Goal: Communication & Community: Answer question/provide support

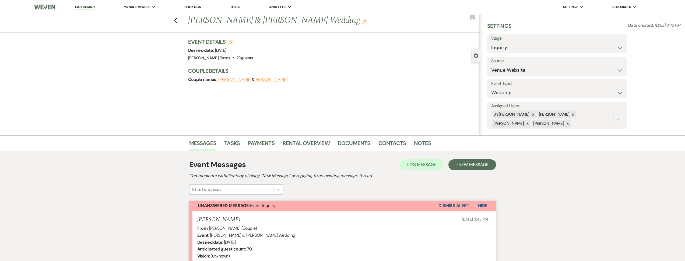
click at [80, 5] on link "Dashboard" at bounding box center [84, 7] width 19 height 5
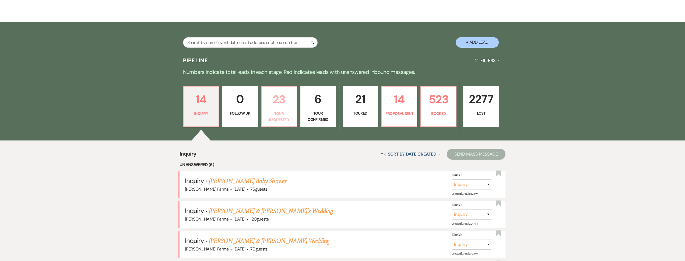
click at [274, 104] on p "23" at bounding box center [279, 99] width 29 height 18
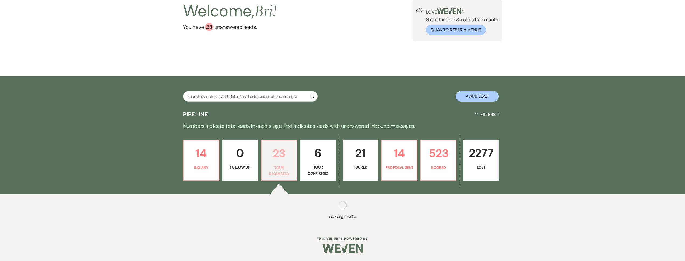
select select "2"
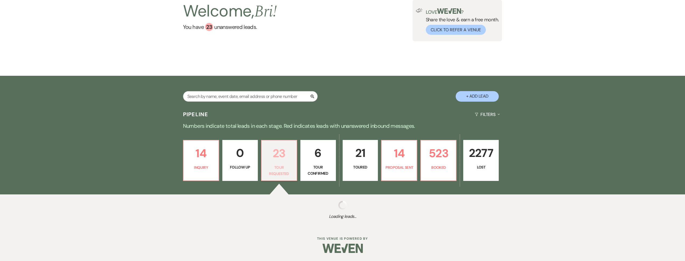
select select "2"
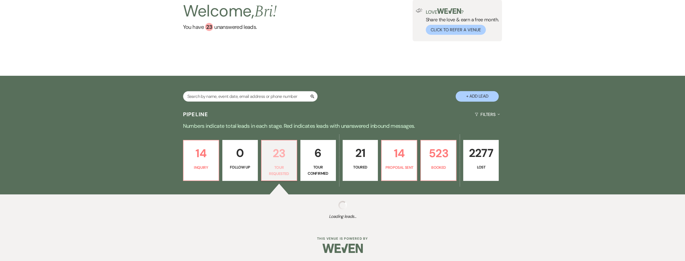
select select "2"
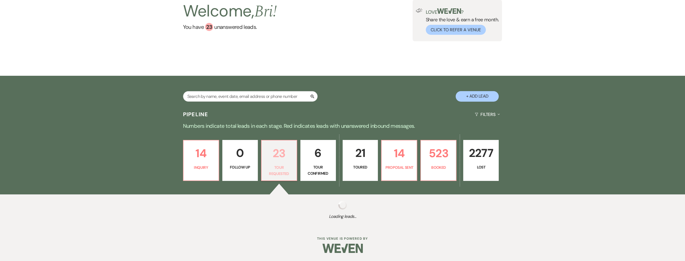
select select "2"
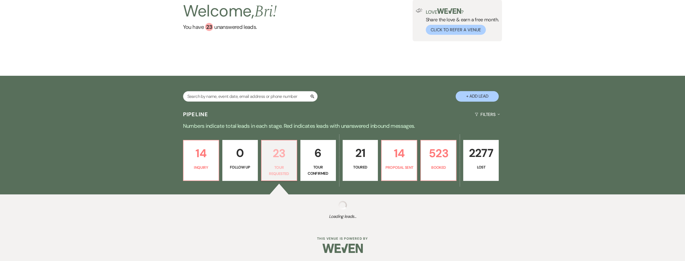
select select "2"
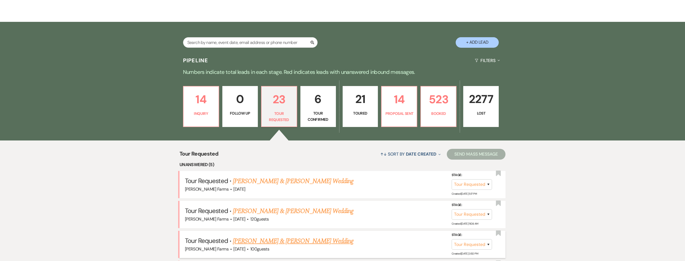
scroll to position [214, 0]
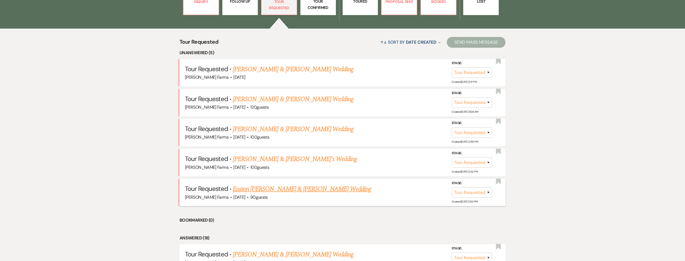
click at [290, 189] on link "Easton [PERSON_NAME] & [PERSON_NAME] Wedding" at bounding box center [302, 189] width 138 height 10
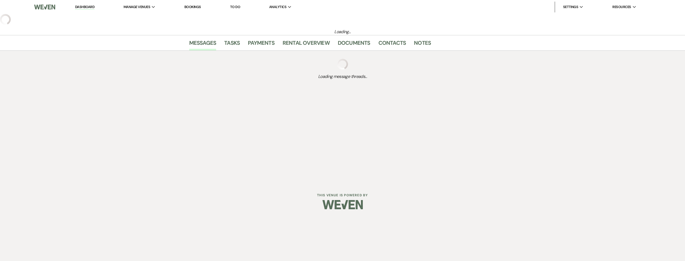
select select "2"
select select "5"
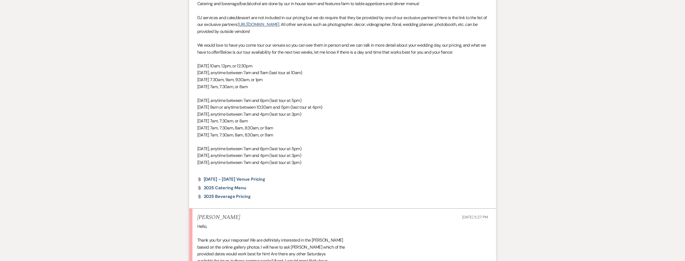
scroll to position [502, 0]
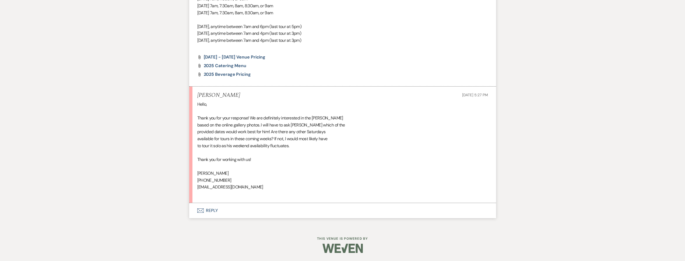
click at [264, 211] on button "Envelope Reply" at bounding box center [342, 210] width 307 height 15
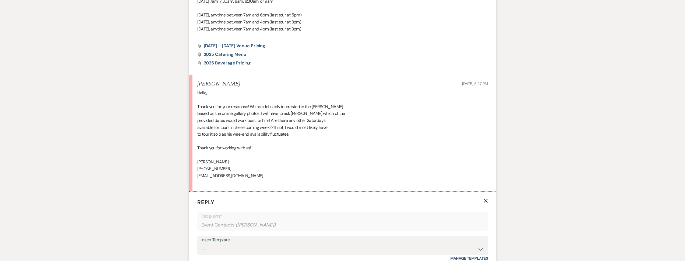
scroll to position [652, 0]
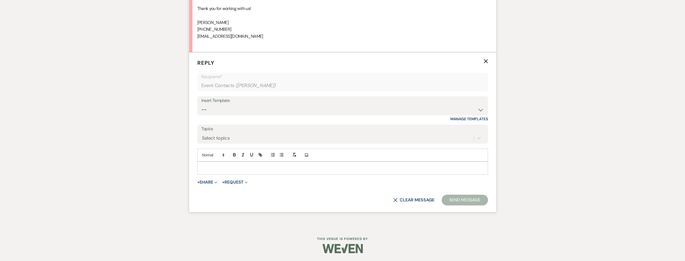
click at [239, 168] on p at bounding box center [343, 168] width 282 height 6
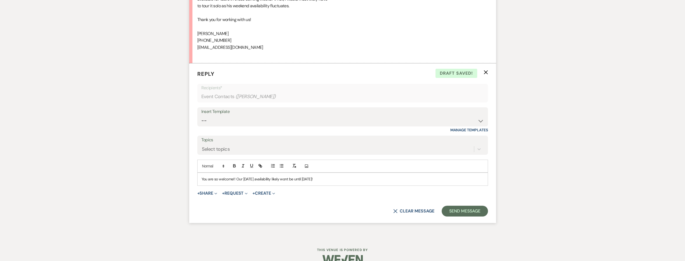
scroll to position [642, 0]
click at [462, 208] on button "Send Message" at bounding box center [465, 210] width 46 height 11
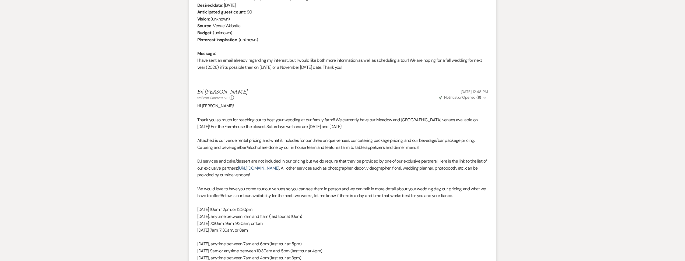
scroll to position [0, 0]
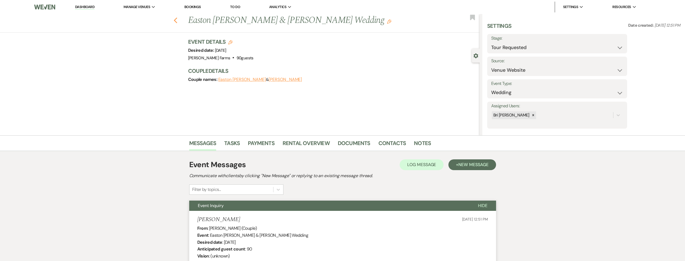
click at [177, 23] on use "button" at bounding box center [175, 20] width 3 height 6
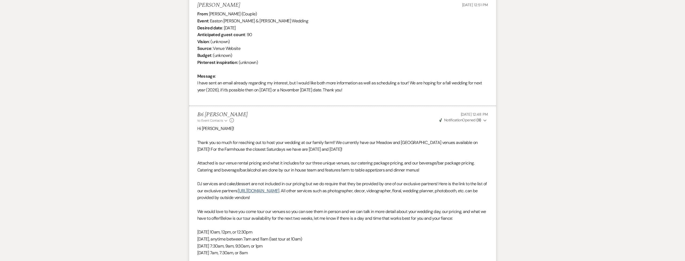
select select "2"
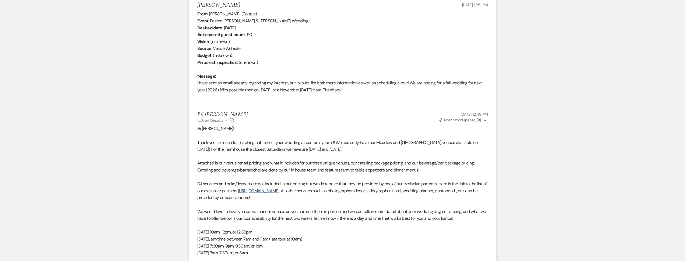
select select "2"
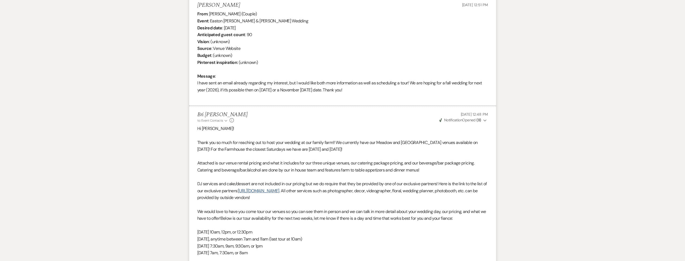
select select "2"
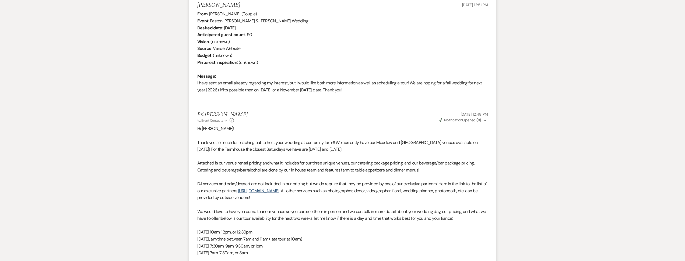
select select "2"
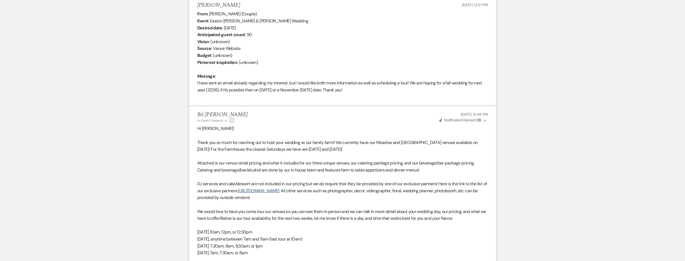
select select "2"
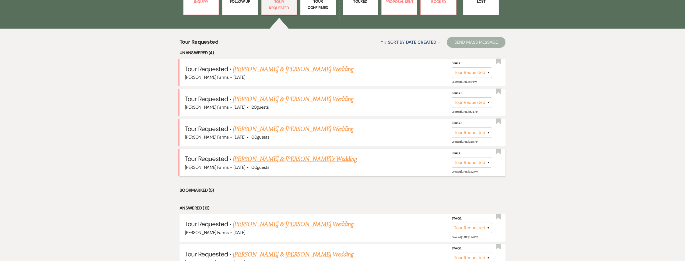
click at [264, 160] on link "[PERSON_NAME] & [PERSON_NAME]'s Wedding" at bounding box center [295, 159] width 124 height 10
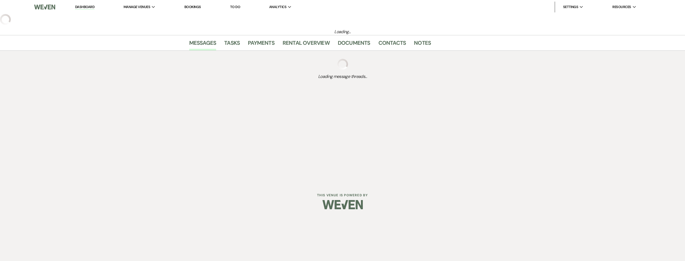
select select "2"
select select "5"
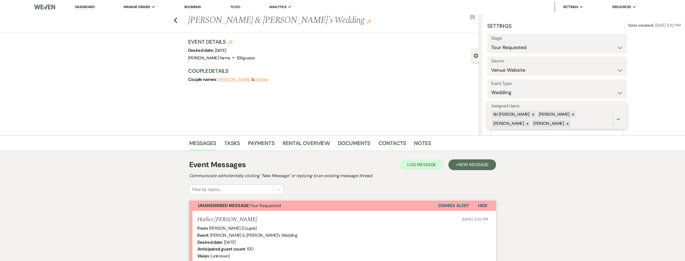
click at [558, 115] on div "[PERSON_NAME]" at bounding box center [553, 114] width 33 height 8
click at [571, 115] on icon at bounding box center [573, 115] width 4 height 4
click at [572, 114] on icon at bounding box center [573, 114] width 2 height 2
click at [571, 115] on icon at bounding box center [573, 115] width 4 height 4
click at [609, 117] on button "Save" at bounding box center [612, 115] width 29 height 11
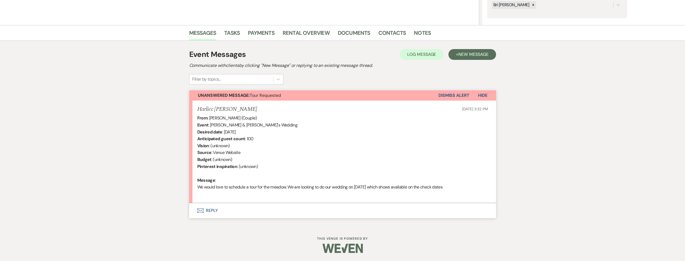
drag, startPoint x: 269, startPoint y: 212, endPoint x: 280, endPoint y: 195, distance: 20.3
click at [269, 212] on button "Envelope Reply" at bounding box center [342, 210] width 307 height 15
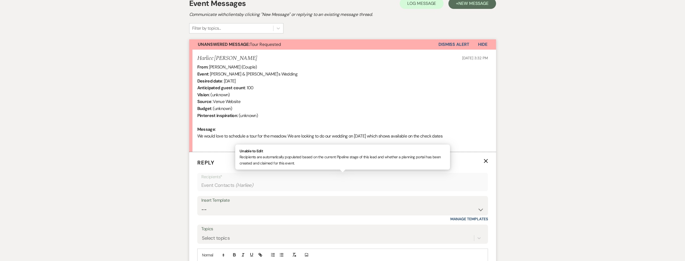
scroll to position [214, 0]
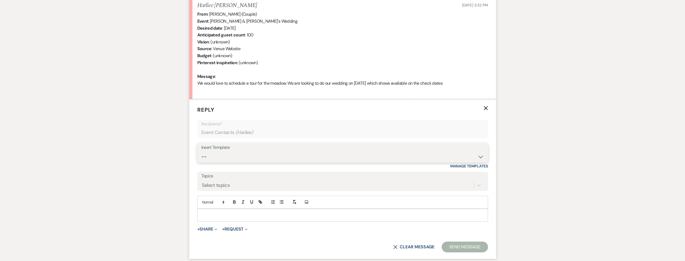
click at [278, 153] on select "-- Tour Request Response Follow Up Contract (Pre-Booked Leads) Weven Planning P…" at bounding box center [342, 156] width 283 height 10
select select "2135"
click at [201, 151] on select "-- Tour Request Response Follow Up Contract (Pre-Booked Leads) Weven Planning P…" at bounding box center [342, 156] width 283 height 10
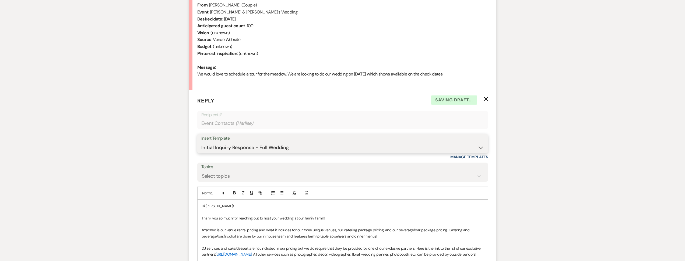
scroll to position [223, 0]
click at [337, 218] on p "Thank you so much for reaching out to host your wedding at our family farm!!" at bounding box center [343, 218] width 282 height 6
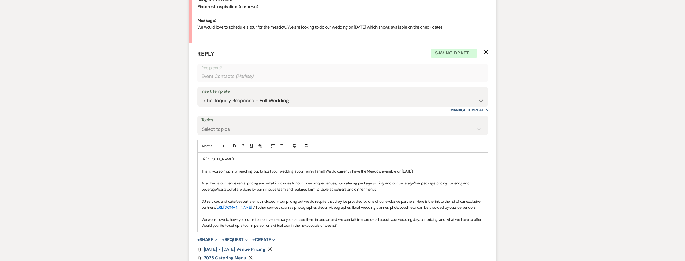
scroll to position [273, 0]
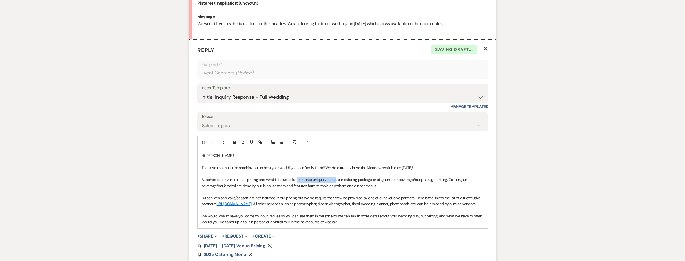
drag, startPoint x: 336, startPoint y: 179, endPoint x: 298, endPoint y: 180, distance: 37.4
click at [298, 180] on p "Attached is our venue rental pricing and what it includes for our three unique …" at bounding box center [343, 182] width 282 height 12
drag, startPoint x: 314, startPoint y: 222, endPoint x: 306, endPoint y: 221, distance: 7.6
click at [306, 221] on p "We would love to have you come tour our venues so you can see them in person an…" at bounding box center [343, 219] width 282 height 12
drag, startPoint x: 279, startPoint y: 222, endPoint x: 263, endPoint y: 223, distance: 16.5
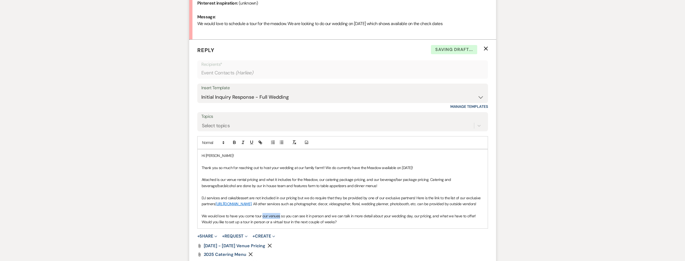
click at [263, 223] on p "We would love to have you come tour our venues so you can see it in person and …" at bounding box center [343, 219] width 282 height 12
drag, startPoint x: 323, startPoint y: 227, endPoint x: 194, endPoint y: 228, distance: 129.2
click at [194, 228] on form "Reply X Draft saved! Recipients* Event Contacts ( Harliee ) Insert Template -- …" at bounding box center [342, 165] width 307 height 251
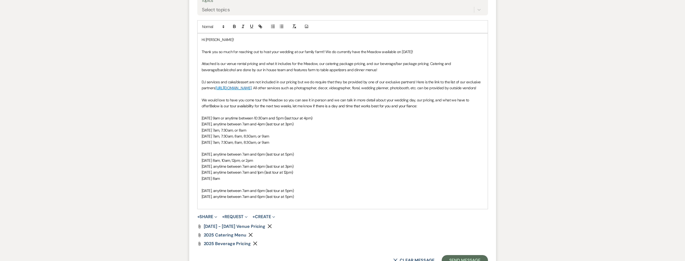
scroll to position [398, 0]
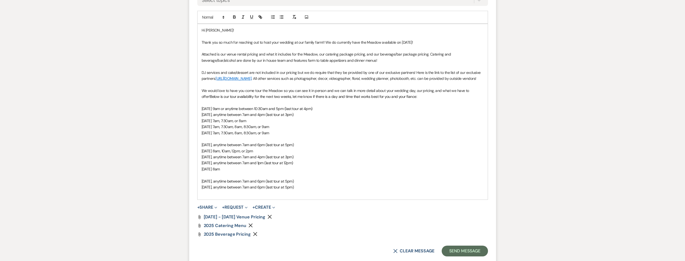
click at [282, 111] on span "[DATE] 9am or anytime between 10:30am and 5pm (last tour at 4pm)" at bounding box center [257, 108] width 111 height 5
click at [280, 117] on span "[DATE], anytime between 7am and 4pm (last tour at 3pm)" at bounding box center [248, 114] width 92 height 5
click at [285, 117] on span "[DATE], anytime between 7am and 4pm (last tour at 3pm)" at bounding box center [248, 114] width 92 height 5
click at [294, 117] on span "[DATE], anytime between 7am and 6pm (last tour at 3pm)" at bounding box center [248, 114] width 92 height 5
click at [331, 129] on p "[DATE] 7am, 7:30am, 8am, 8:30am, or 9am" at bounding box center [343, 127] width 282 height 6
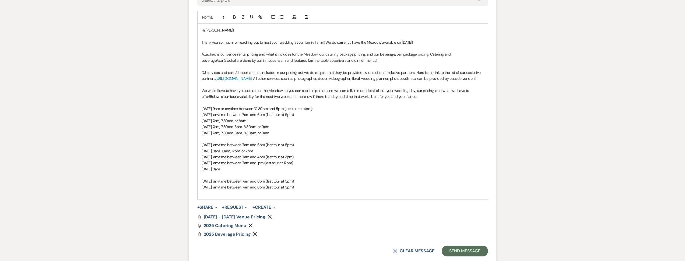
click at [303, 117] on p "[DATE], anytime between 7am and 6pm (last tour at 5pm)" at bounding box center [343, 114] width 282 height 6
click at [284, 124] on p "[DATE] 7am, 7:30am, or 8am" at bounding box center [343, 121] width 282 height 6
click at [283, 165] on span "[DATE], anytime between 7am and 1pm (last tour at 12pm)" at bounding box center [248, 162] width 92 height 5
click at [302, 111] on span "[DATE] 9am or anytime between 10:30am and 5pm (last tour at 4pm)" at bounding box center [257, 108] width 111 height 5
drag, startPoint x: 332, startPoint y: 115, endPoint x: 328, endPoint y: 118, distance: 4.6
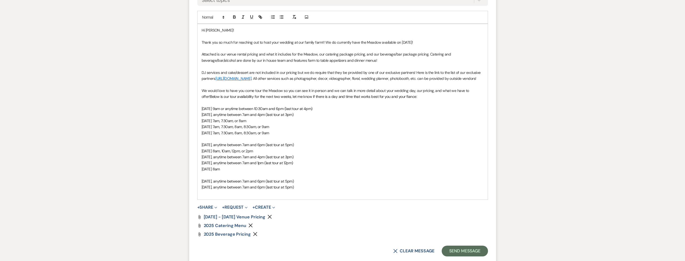
click at [312, 111] on span "[DATE] 9am or anytime between 10:30am and 6pm (last tour at 4pm)" at bounding box center [257, 108] width 111 height 5
click at [321, 117] on p "[DATE], anytime between 7am and 4pm (last tour at 3pm)" at bounding box center [343, 114] width 282 height 6
click at [285, 124] on p "[DATE] 7am, 7:30am, or 8am" at bounding box center [343, 121] width 282 height 6
click at [294, 117] on span "[DATE], anytime between 7am and 4pm (last tour at 3pm)" at bounding box center [248, 114] width 92 height 5
click at [285, 117] on span "[DATE], anytime between 7am and 4pm (last tour at 5pm)" at bounding box center [248, 114] width 92 height 5
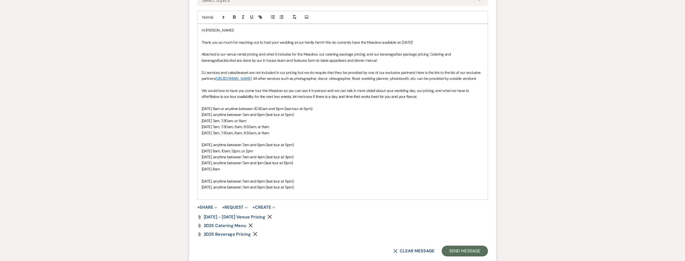
click at [274, 124] on p "[DATE] 7am, 7:30am, or 8am" at bounding box center [343, 121] width 282 height 6
drag, startPoint x: 283, startPoint y: 124, endPoint x: 241, endPoint y: 127, distance: 41.8
click at [241, 124] on p "[DATE] 7am, 7:30am, or 8am" at bounding box center [343, 121] width 282 height 6
click at [269, 129] on span "[DATE] 7am, 7:30am, 8am, 8:30am, or 9am" at bounding box center [236, 126] width 68 height 5
drag, startPoint x: 294, startPoint y: 132, endPoint x: 264, endPoint y: 131, distance: 29.6
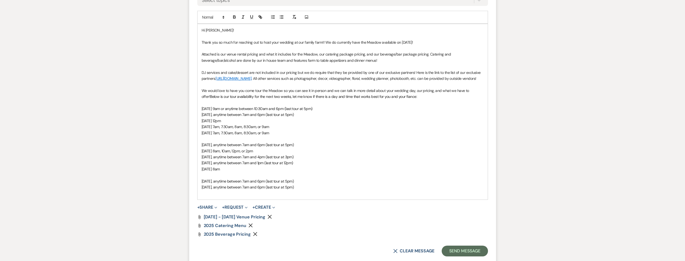
click at [264, 129] on p "[DATE] 7am, 7:30am, 8am, 8:30am, or 9am" at bounding box center [343, 127] width 282 height 6
drag, startPoint x: 347, startPoint y: 114, endPoint x: 235, endPoint y: 114, distance: 112.0
click at [235, 111] on p "[DATE] 9am or anytime between 10:30am and 6pm (last tour at 5pm)" at bounding box center [343, 109] width 282 height 6
copy span "at 9am or anytime between 10:30am and 6pm (last tour at 5pm)"
drag, startPoint x: 295, startPoint y: 132, endPoint x: 231, endPoint y: 132, distance: 63.5
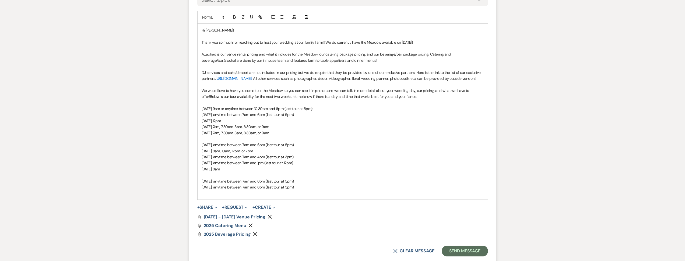
click at [231, 129] on p "[DATE] 7am, 7:30am, 8am, 8:30am, or 9am" at bounding box center [343, 127] width 282 height 6
click at [236, 129] on span "[DATE] 9am or anytime between 10:30am and 6pm (last tour at 5pm)" at bounding box center [257, 126] width 111 height 5
drag, startPoint x: 247, startPoint y: 133, endPoint x: 232, endPoint y: 133, distance: 15.1
click at [231, 129] on span "[DATE] 7am or anytime between 10:30am and 6pm (last tour at 5pm)" at bounding box center [257, 126] width 110 height 5
drag, startPoint x: 268, startPoint y: 133, endPoint x: 260, endPoint y: 134, distance: 7.9
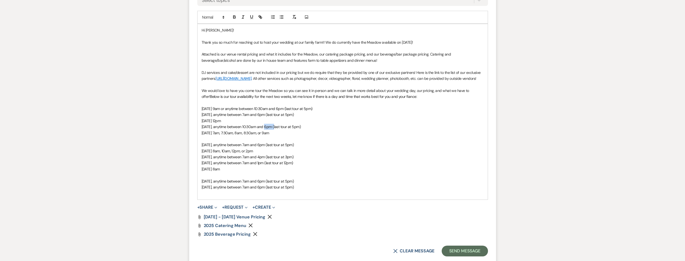
click at [260, 129] on span "[DATE], anytime between 10:30am and 6pm (last tour at 5pm)" at bounding box center [251, 126] width 99 height 5
click at [276, 129] on span "[DATE], anytime between 7am and 6pm (last tour at 5pm)" at bounding box center [248, 126] width 92 height 5
click at [294, 129] on span "[DATE], anytime between 7am and 12pm (last tour at 5pm)" at bounding box center [248, 126] width 93 height 5
click at [312, 129] on p "[DATE], anytime between 7am and 12pm (last tour at 11am)" at bounding box center [343, 127] width 282 height 6
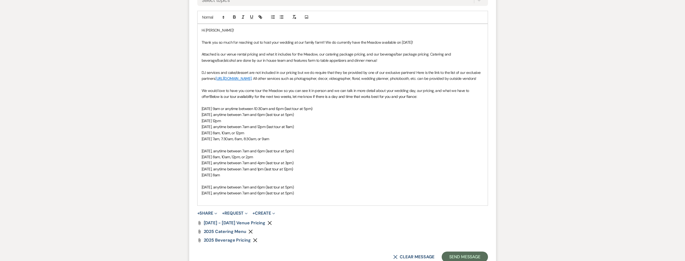
click at [244, 135] on span "[DATE] 8am, 10am, or 12pm" at bounding box center [223, 132] width 43 height 5
click at [240, 135] on span "[DATE] 8am, 10am, 12pm" at bounding box center [221, 132] width 38 height 5
click at [286, 165] on span "[DATE], anytime between 7am and 4pm (last tour at 3pm)" at bounding box center [248, 162] width 92 height 5
drag, startPoint x: 315, startPoint y: 169, endPoint x: 317, endPoint y: 172, distance: 3.9
click at [294, 165] on span "[DATE], anytime between 7am and 6pm (last tour at 3pm)" at bounding box center [248, 162] width 92 height 5
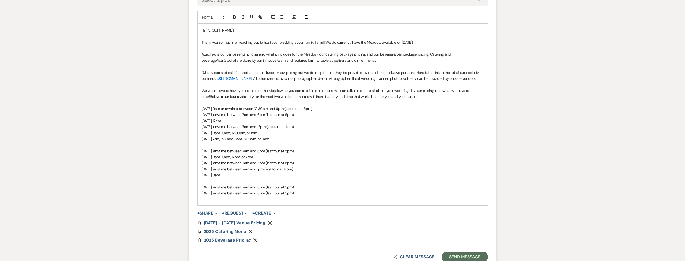
click at [254, 171] on span "[DATE], anytime between 7am and 1pm (last tour at 12pm)" at bounding box center [248, 168] width 92 height 5
drag, startPoint x: 319, startPoint y: 156, endPoint x: 236, endPoint y: 156, distance: 82.6
click at [236, 154] on p "[DATE], anytime between 7am and 6pm (last tour at 5pm)" at bounding box center [343, 151] width 282 height 6
copy span "anytime between 7am and 6pm (last tour at 5pm)"
drag, startPoint x: 325, startPoint y: 174, endPoint x: 238, endPoint y: 174, distance: 87.5
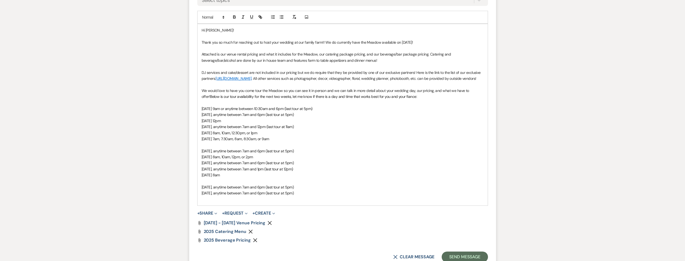
click at [238, 172] on p "[DATE], anytime between 7am and 1pm (last tour at 12pm)" at bounding box center [343, 169] width 282 height 6
click at [283, 171] on span "[DATE], anytime between 7am and 6pm (last tour at 5pm)" at bounding box center [248, 168] width 92 height 5
click at [294, 171] on span "[DATE], anytime between 7am and 4pm (last tour at 5pm)" at bounding box center [248, 168] width 92 height 5
click at [263, 202] on p at bounding box center [343, 199] width 282 height 6
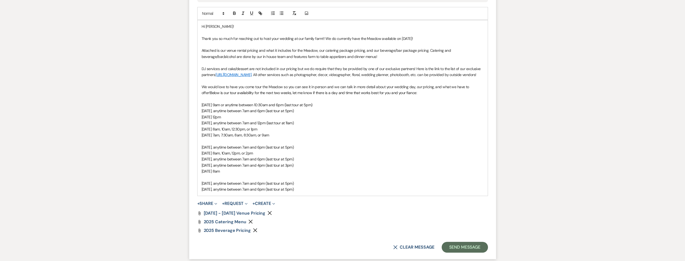
scroll to position [403, 0]
click at [454, 248] on button "Send Message" at bounding box center [465, 245] width 46 height 11
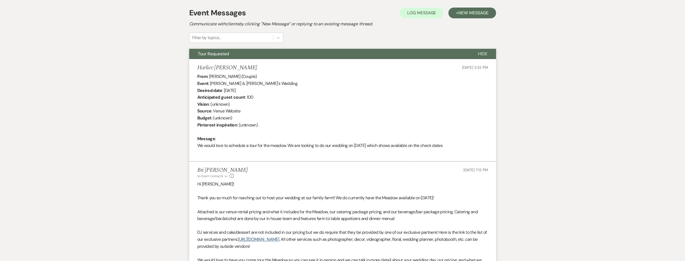
scroll to position [0, 0]
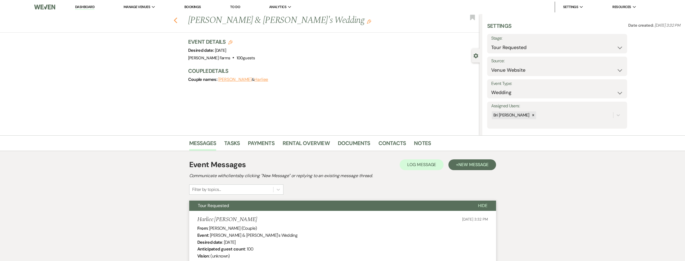
click at [176, 20] on icon "Previous" at bounding box center [176, 20] width 4 height 6
select select "2"
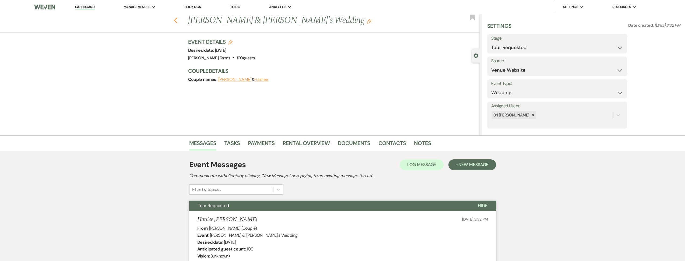
select select "2"
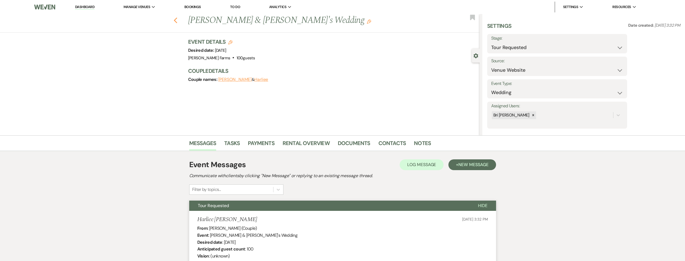
select select "2"
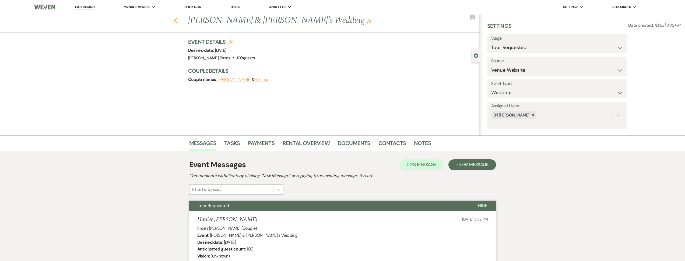
select select "2"
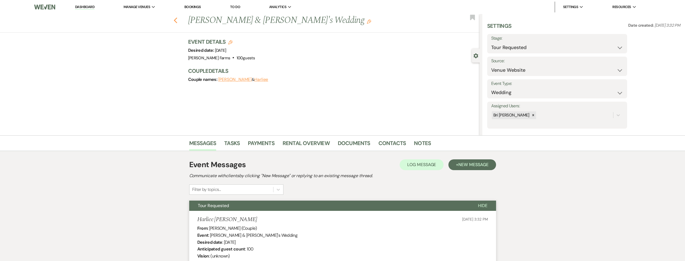
select select "2"
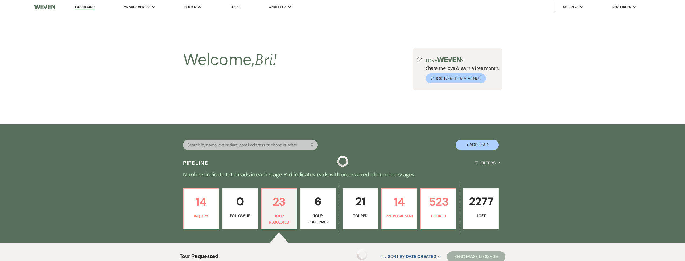
scroll to position [214, 0]
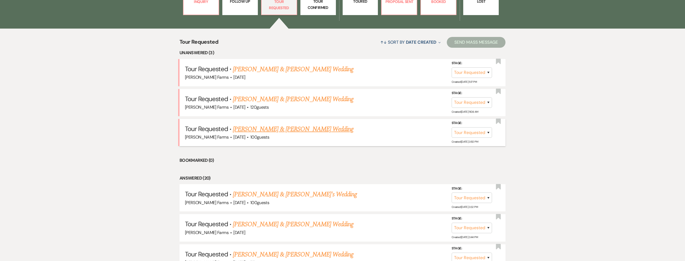
click at [272, 124] on li "Tour Requested · [PERSON_NAME] & [PERSON_NAME] Wedding [PERSON_NAME] Farms · [D…" at bounding box center [343, 132] width 326 height 27
click at [284, 129] on link "[PERSON_NAME] & [PERSON_NAME] Wedding" at bounding box center [293, 129] width 121 height 10
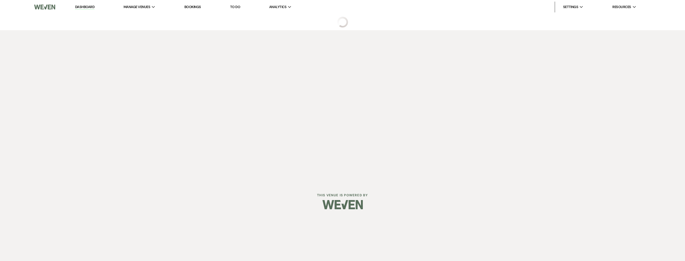
select select "2"
select select "5"
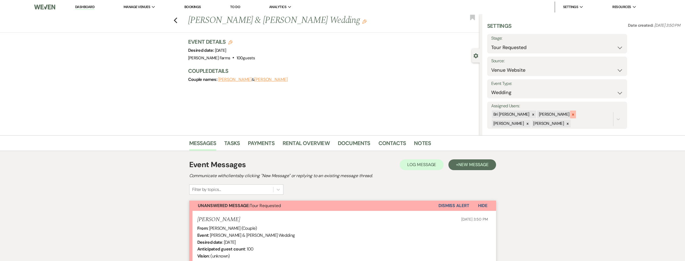
click at [571, 115] on icon at bounding box center [573, 115] width 4 height 4
click at [571, 114] on icon at bounding box center [573, 115] width 4 height 4
click at [571, 115] on icon at bounding box center [573, 115] width 4 height 4
click at [626, 118] on form "Assigned Users: Bri [PERSON_NAME] Save" at bounding box center [557, 114] width 140 height 27
click at [610, 118] on button "Save" at bounding box center [612, 115] width 29 height 11
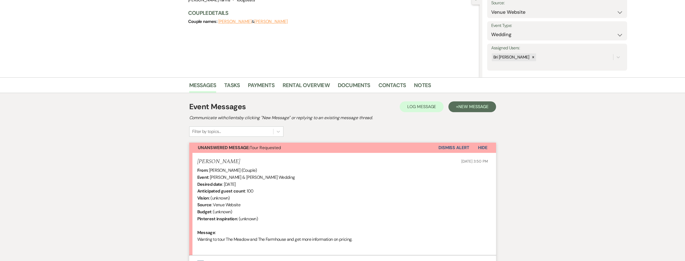
scroll to position [110, 0]
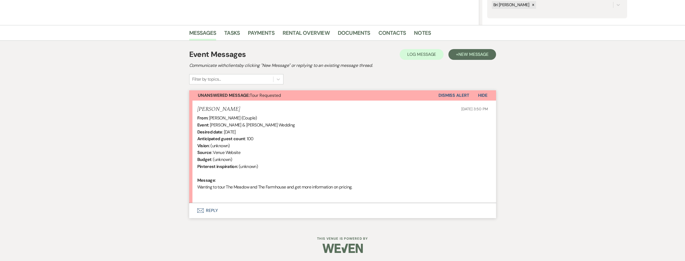
click at [293, 207] on button "Envelope Reply" at bounding box center [342, 210] width 307 height 15
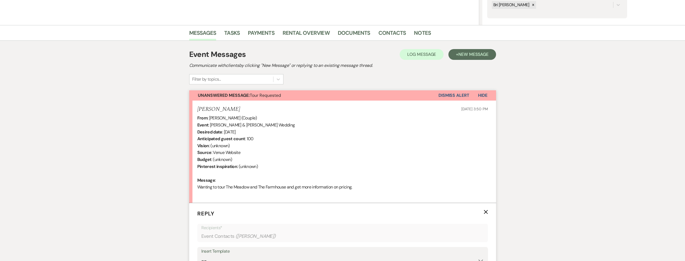
scroll to position [215, 0]
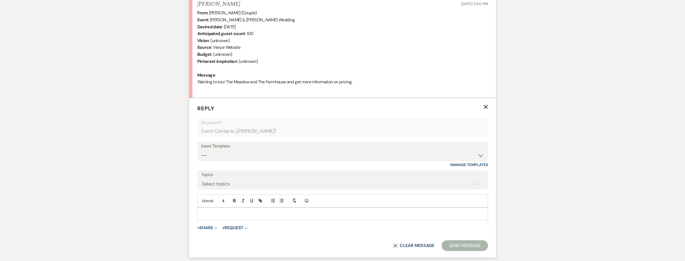
click at [257, 145] on div "Insert Template" at bounding box center [342, 146] width 283 height 8
click at [260, 155] on select "-- Tour Request Response Follow Up Contract (Pre-Booked Leads) Weven Planning P…" at bounding box center [342, 155] width 283 height 10
select select "2135"
click at [201, 150] on select "-- Tour Request Response Follow Up Contract (Pre-Booked Leads) Weven Planning P…" at bounding box center [342, 155] width 283 height 10
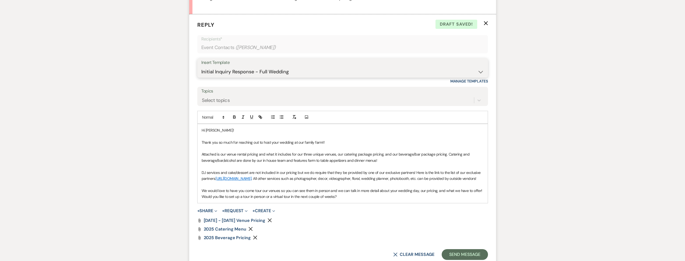
scroll to position [328, 0]
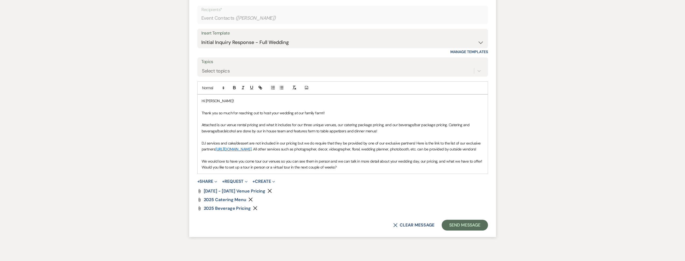
drag, startPoint x: 338, startPoint y: 173, endPoint x: 195, endPoint y: 173, distance: 142.4
click at [195, 173] on form "Reply X Draft saved! Recipients* Event Contacts ( [PERSON_NAME] ) Insert Templa…" at bounding box center [342, 110] width 307 height 251
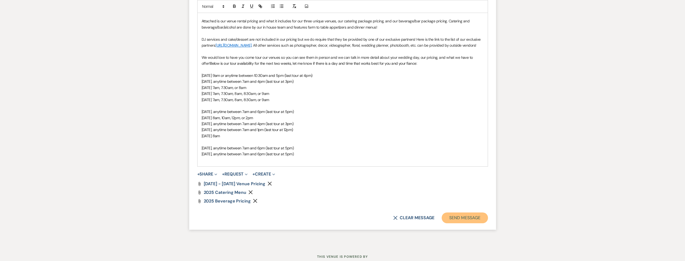
click at [462, 222] on button "Send Message" at bounding box center [465, 217] width 46 height 11
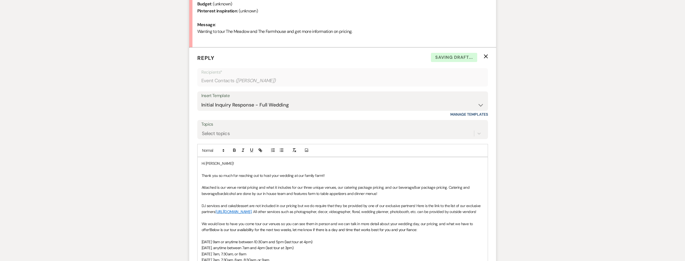
scroll to position [0, 0]
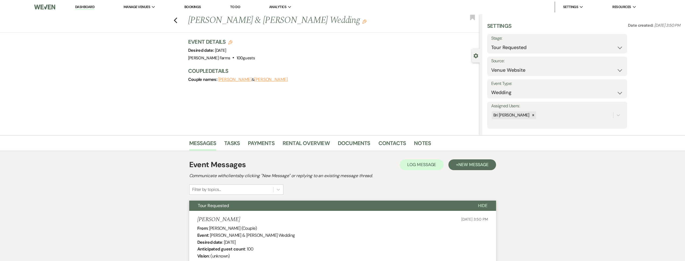
click at [173, 19] on div "Previous [PERSON_NAME] & [PERSON_NAME] Wedding Edit Bookmark" at bounding box center [238, 23] width 482 height 19
click at [175, 19] on icon "Previous" at bounding box center [176, 20] width 4 height 6
select select "2"
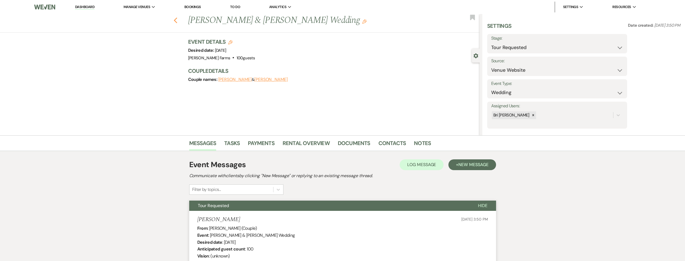
select select "2"
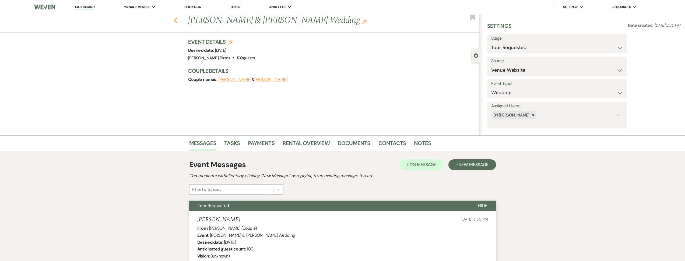
select select "2"
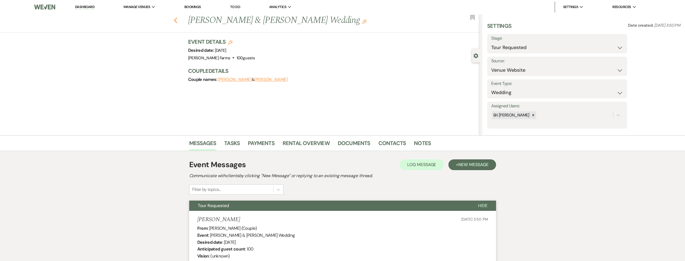
select select "2"
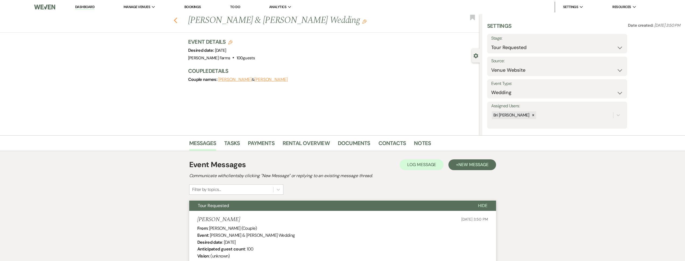
select select "2"
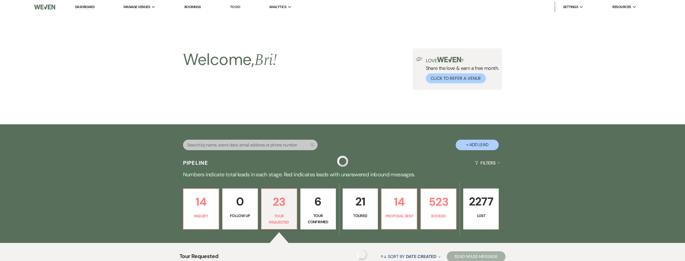
scroll to position [214, 0]
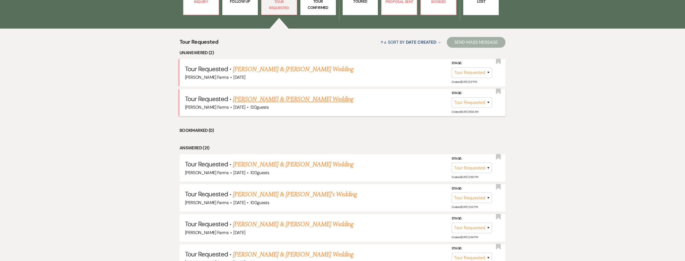
click at [280, 96] on link "[PERSON_NAME] & [PERSON_NAME] Wedding" at bounding box center [293, 99] width 121 height 10
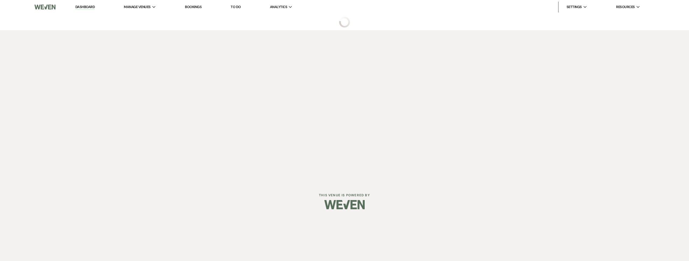
select select "2"
select select "5"
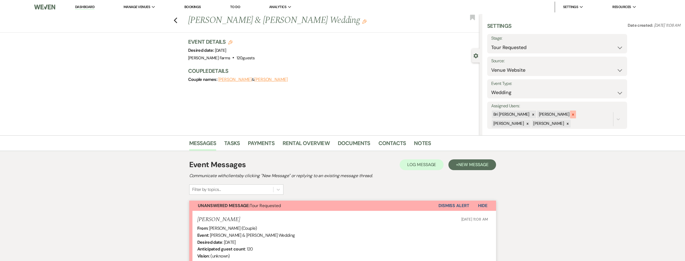
click at [571, 113] on icon at bounding box center [573, 115] width 4 height 4
click at [570, 114] on div at bounding box center [573, 114] width 6 height 8
click at [571, 115] on icon at bounding box center [573, 115] width 4 height 4
drag, startPoint x: 601, startPoint y: 116, endPoint x: 591, endPoint y: 120, distance: 11.0
click at [601, 116] on button "Save" at bounding box center [612, 115] width 29 height 11
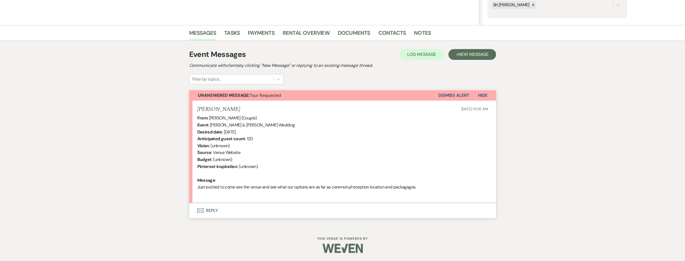
click at [301, 203] on button "Envelope Reply" at bounding box center [342, 210] width 307 height 15
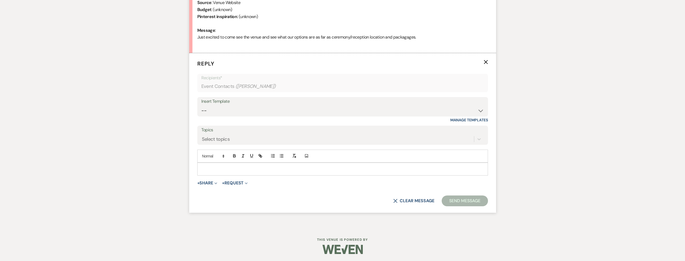
scroll to position [261, 0]
click at [261, 113] on select "-- Tour Request Response Follow Up Contract (Pre-Booked Leads) Weven Planning P…" at bounding box center [342, 109] width 283 height 10
select select "2135"
click at [201, 104] on select "-- Tour Request Response Follow Up Contract (Pre-Booked Leads) Weven Planning P…" at bounding box center [342, 109] width 283 height 10
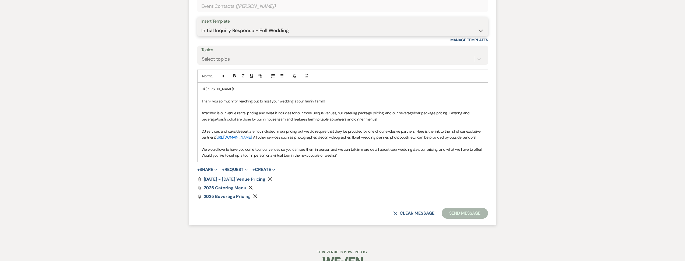
scroll to position [349, 0]
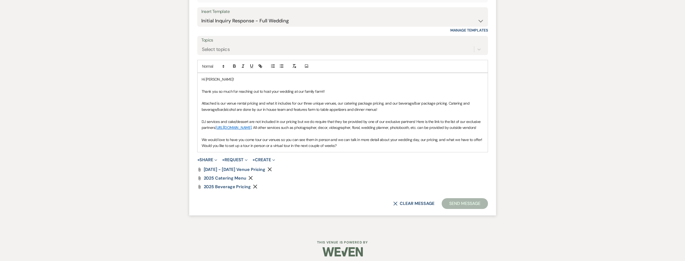
drag, startPoint x: 339, startPoint y: 152, endPoint x: 192, endPoint y: 151, distance: 146.7
click at [192, 151] on form "Reply X Saving draft... Recipients* Event Contacts ( [PERSON_NAME] ) Insert Tem…" at bounding box center [342, 88] width 307 height 251
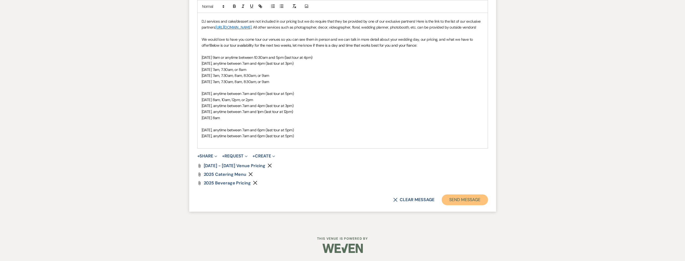
click at [463, 200] on button "Send Message" at bounding box center [465, 199] width 46 height 11
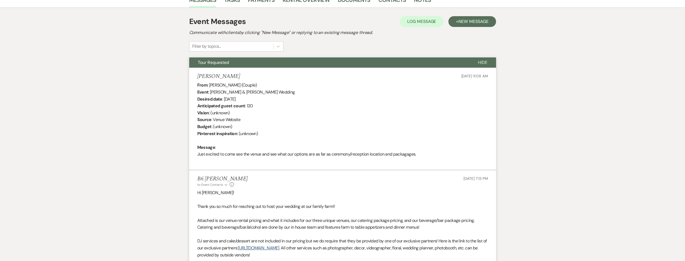
scroll to position [0, 0]
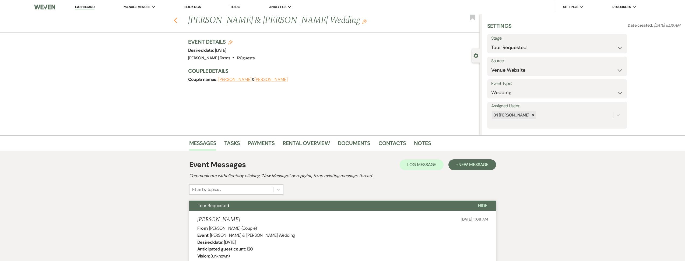
click at [177, 19] on icon "Previous" at bounding box center [176, 20] width 4 height 6
select select "2"
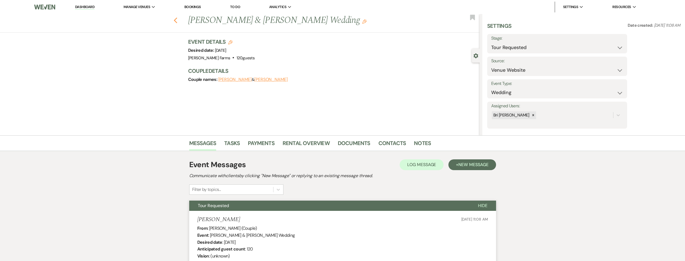
select select "2"
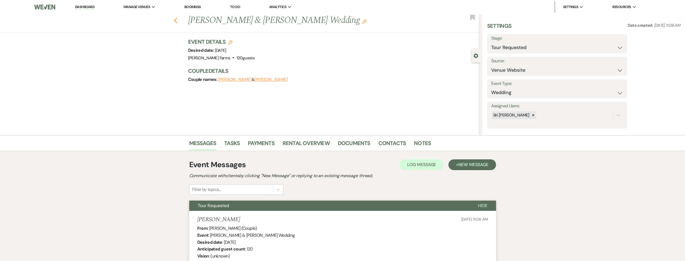
select select "2"
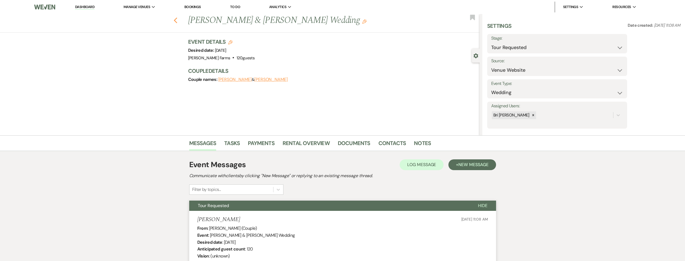
select select "2"
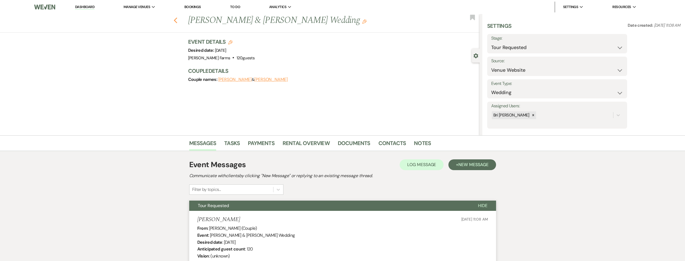
select select "2"
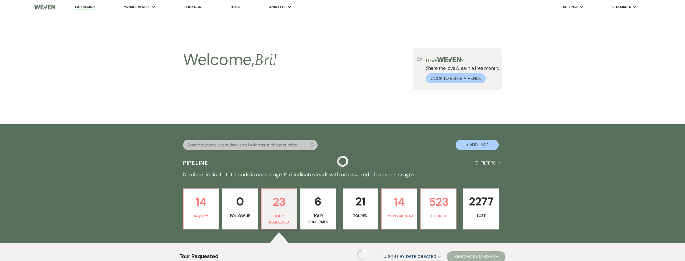
scroll to position [214, 0]
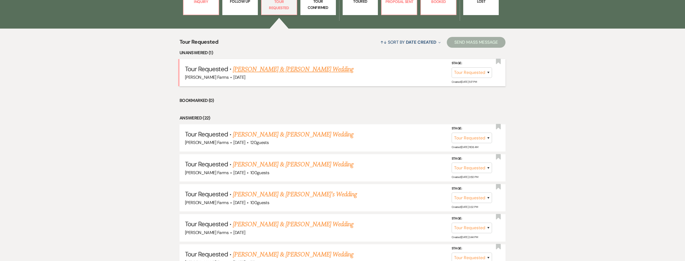
click at [271, 66] on link "[PERSON_NAME] & [PERSON_NAME] Wedding" at bounding box center [293, 69] width 121 height 10
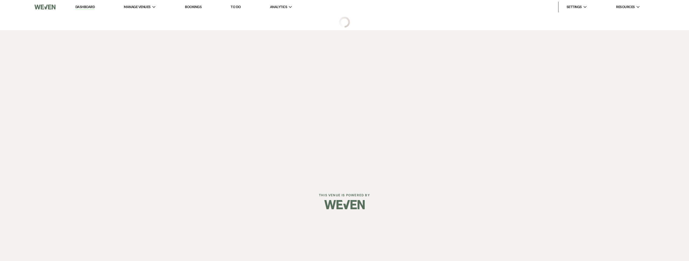
select select "2"
select select "5"
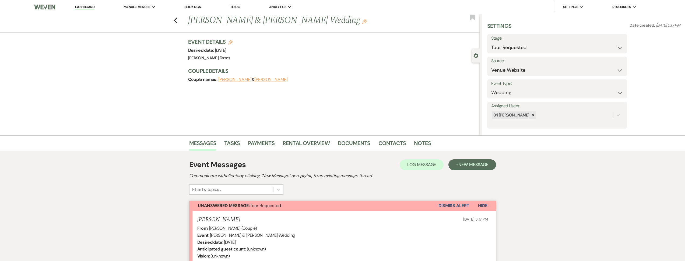
scroll to position [110, 0]
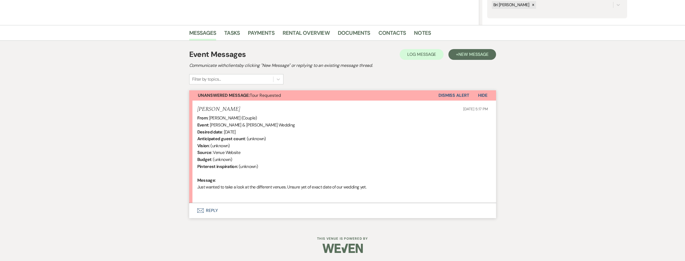
click at [305, 209] on button "Envelope Reply" at bounding box center [342, 210] width 307 height 15
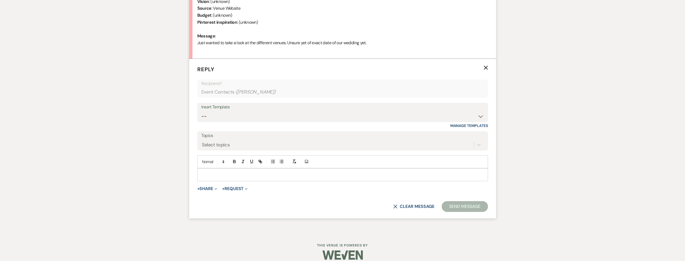
scroll to position [257, 0]
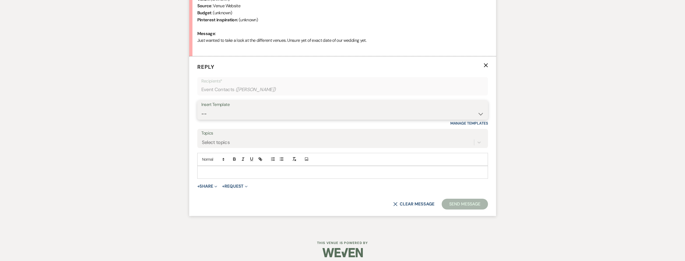
click at [243, 115] on select "-- Tour Request Response Follow Up Contract (Pre-Booked Leads) Weven Planning P…" at bounding box center [342, 113] width 283 height 10
select select "2135"
click at [201, 108] on select "-- Tour Request Response Follow Up Contract (Pre-Booked Leads) Weven Planning P…" at bounding box center [342, 113] width 283 height 10
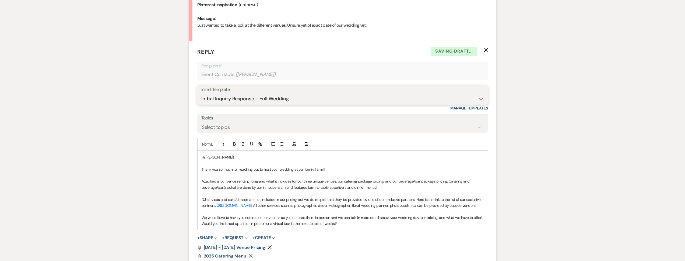
scroll to position [301, 0]
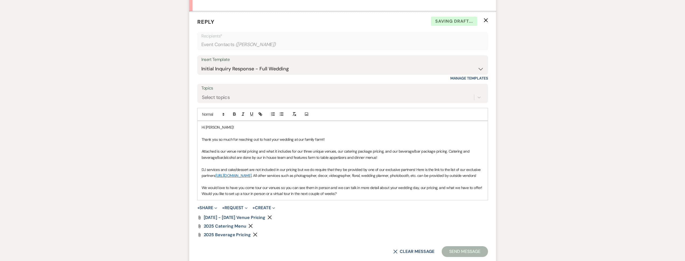
drag, startPoint x: 341, startPoint y: 202, endPoint x: 243, endPoint y: 198, distance: 98.3
click at [200, 199] on div "Hi [PERSON_NAME]! Thank you so much for reaching out to host your wedding at ou…" at bounding box center [343, 160] width 290 height 79
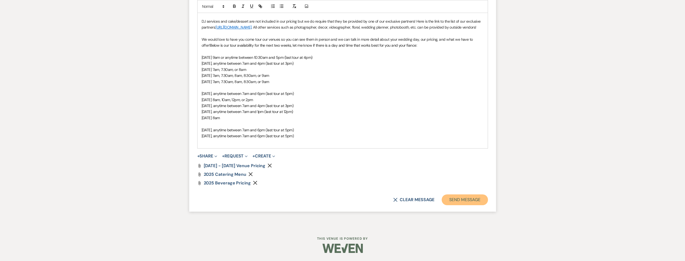
click at [463, 200] on button "Send Message" at bounding box center [465, 199] width 46 height 11
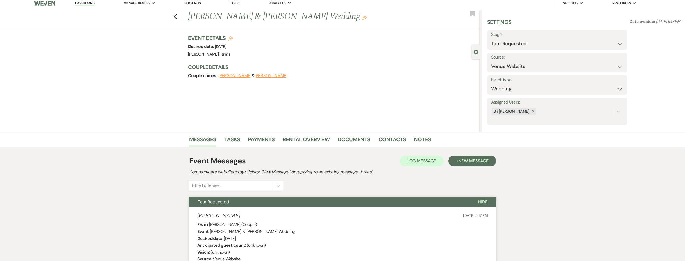
scroll to position [0, 0]
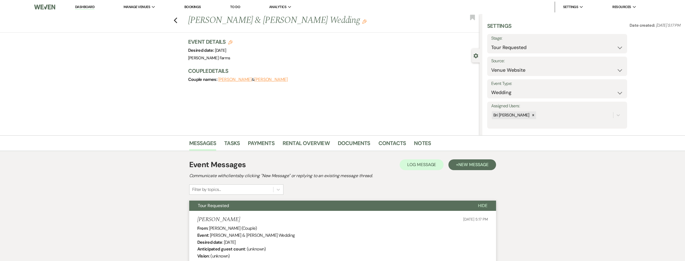
click at [91, 7] on link "Dashboard" at bounding box center [84, 7] width 19 height 5
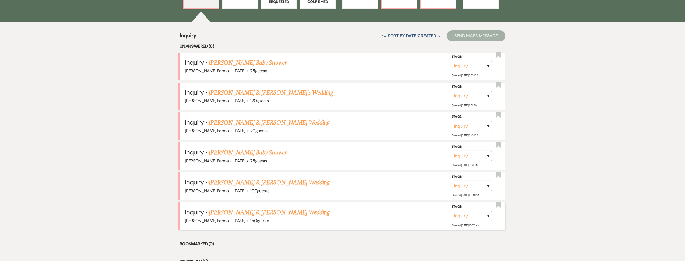
scroll to position [220, 0]
click at [291, 212] on link "[PERSON_NAME] & [PERSON_NAME] Wedding" at bounding box center [269, 212] width 121 height 10
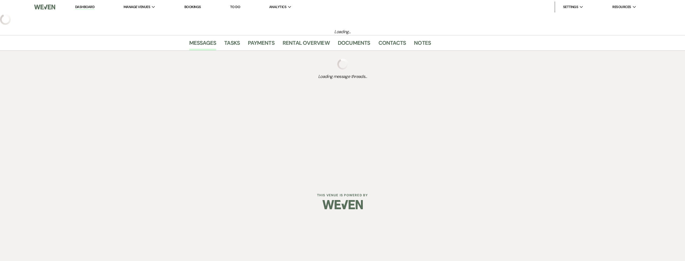
select select "5"
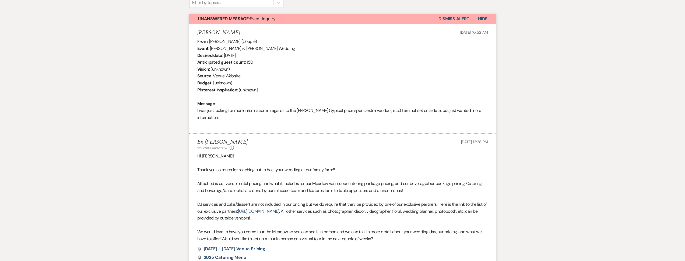
scroll to position [302, 0]
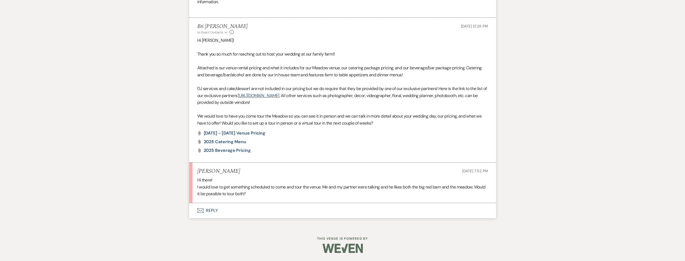
click at [280, 210] on button "Envelope Reply" at bounding box center [342, 210] width 307 height 15
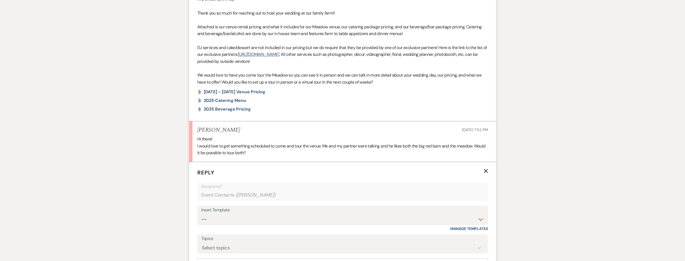
scroll to position [452, 0]
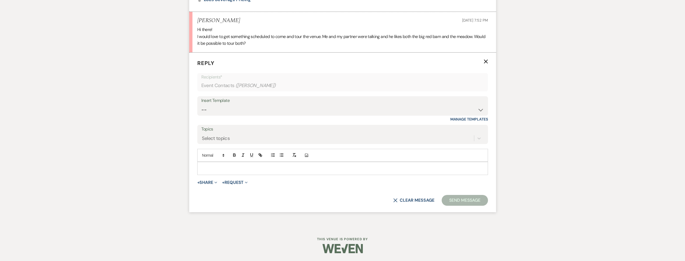
click at [240, 169] on p at bounding box center [343, 168] width 282 height 6
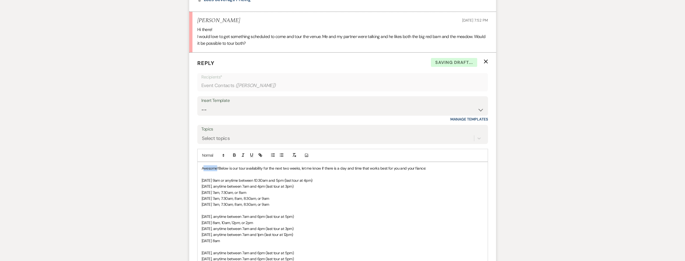
drag, startPoint x: 217, startPoint y: 167, endPoint x: 205, endPoint y: 168, distance: 12.7
click at [205, 168] on p "Awesome!! Below is our tour availability for the next two weeks, let me know if…" at bounding box center [343, 168] width 282 height 6
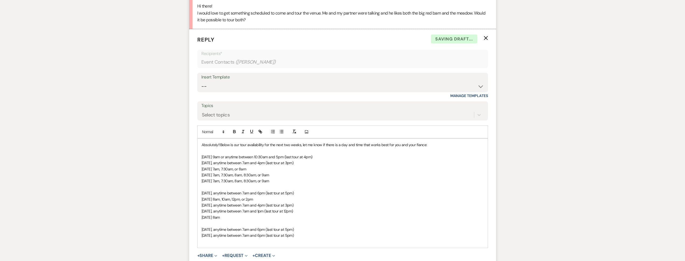
scroll to position [487, 0]
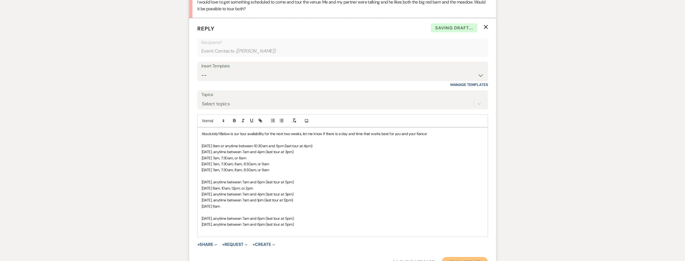
click at [464, 258] on button "Send Message" at bounding box center [465, 262] width 46 height 11
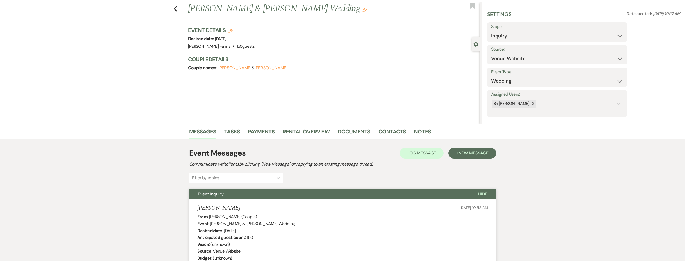
scroll to position [0, 0]
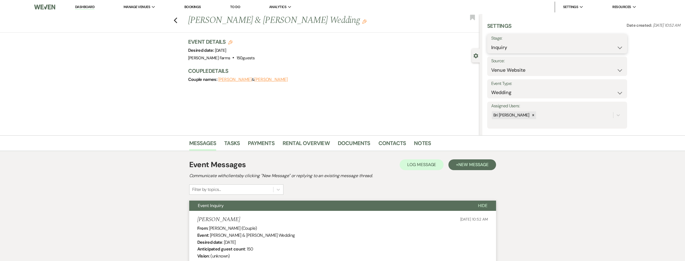
click at [511, 47] on select "Inquiry Follow Up Tour Requested Tour Confirmed Toured Proposal Sent Booked Lost" at bounding box center [557, 47] width 132 height 10
select select "2"
click at [491, 42] on select "Inquiry Follow Up Tour Requested Tour Confirmed Toured Proposal Sent Booked Lost" at bounding box center [557, 47] width 132 height 10
click at [178, 20] on icon "Previous" at bounding box center [176, 20] width 4 height 6
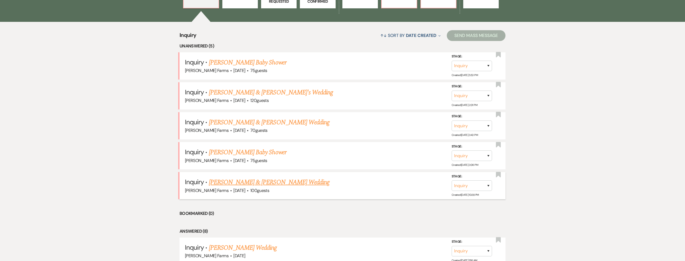
click at [260, 181] on link "[PERSON_NAME] & [PERSON_NAME] Wedding" at bounding box center [269, 182] width 121 height 10
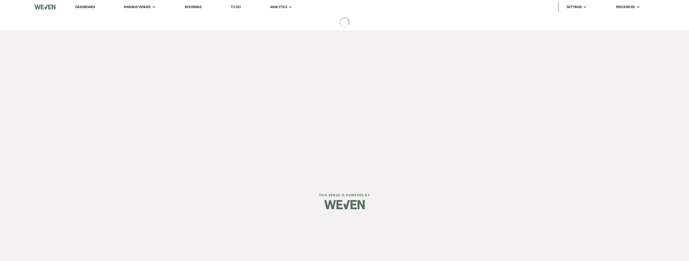
select select "5"
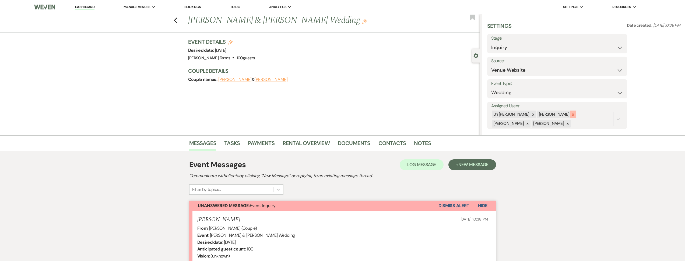
click at [572, 114] on icon at bounding box center [573, 114] width 2 height 2
click at [570, 115] on div at bounding box center [573, 114] width 6 height 8
click at [570, 116] on div at bounding box center [573, 115] width 6 height 8
click at [611, 116] on button "Save" at bounding box center [612, 115] width 29 height 11
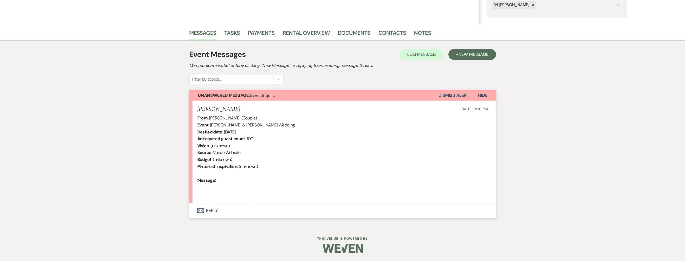
click at [281, 206] on button "Envelope Reply" at bounding box center [342, 210] width 307 height 15
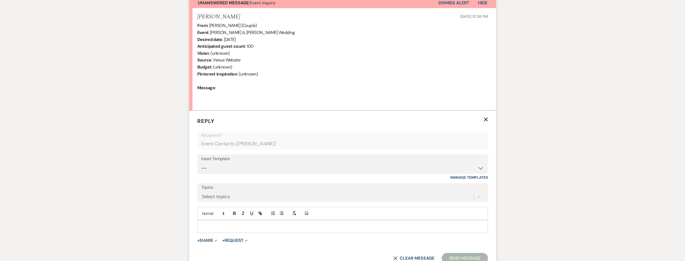
scroll to position [261, 0]
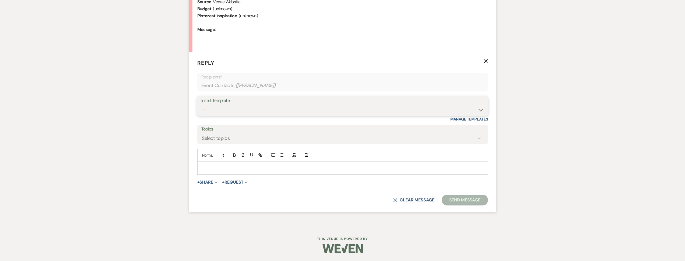
click at [255, 113] on select "-- Tour Request Response Follow Up Contract (Pre-Booked Leads) Weven Planning P…" at bounding box center [342, 109] width 283 height 10
select select "2135"
click at [201, 104] on select "-- Tour Request Response Follow Up Contract (Pre-Booked Leads) Weven Planning P…" at bounding box center [342, 109] width 283 height 10
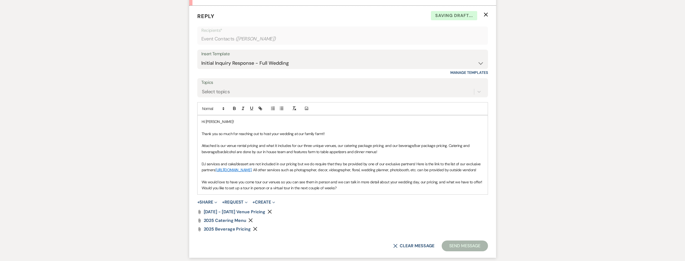
click at [461, 249] on button "Send Message" at bounding box center [465, 245] width 46 height 11
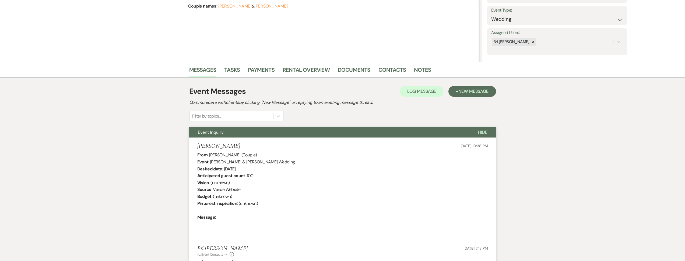
scroll to position [0, 0]
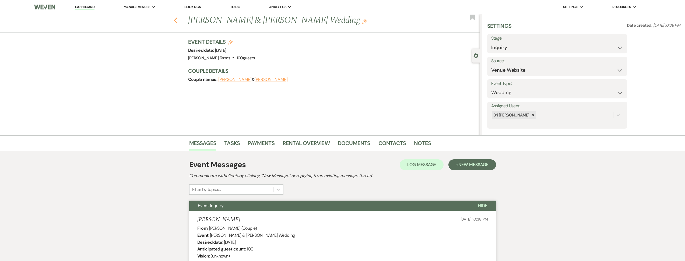
click at [177, 20] on use "button" at bounding box center [175, 20] width 3 height 6
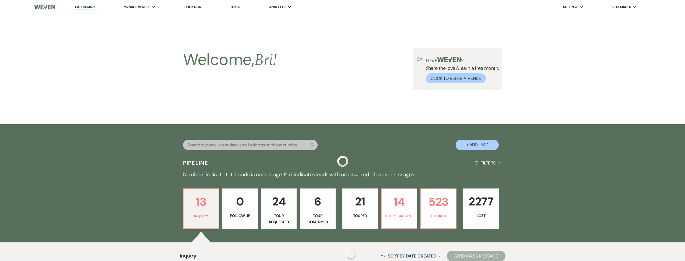
scroll to position [220, 0]
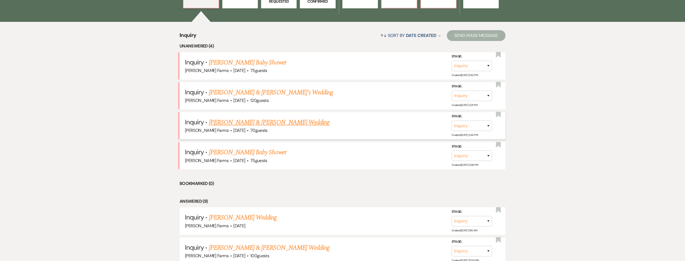
click at [269, 125] on link "[PERSON_NAME] & [PERSON_NAME] Wedding" at bounding box center [269, 122] width 121 height 10
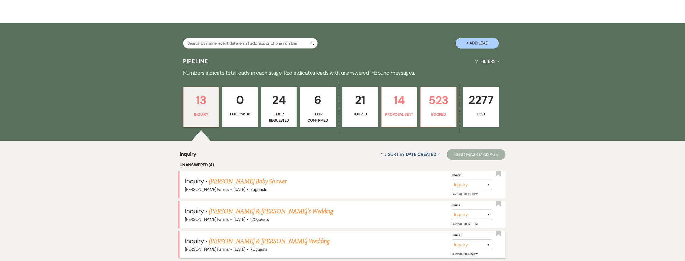
select select "5"
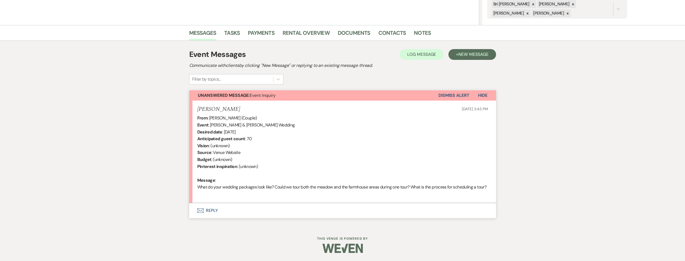
scroll to position [117, 0]
click at [296, 209] on button "Envelope Reply" at bounding box center [342, 210] width 307 height 15
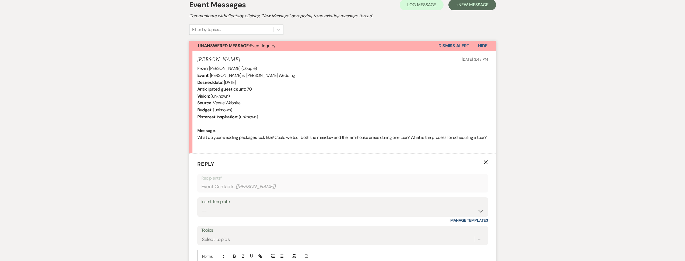
scroll to position [0, 0]
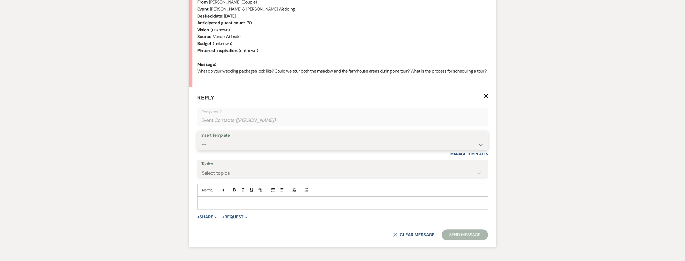
click at [246, 150] on select "-- Tour Request Response Follow Up Contract (Pre-Booked Leads) Weven Planning P…" at bounding box center [342, 144] width 283 height 10
select select "2135"
click at [201, 146] on select "-- Tour Request Response Follow Up Contract (Pre-Booked Leads) Weven Planning P…" at bounding box center [342, 144] width 283 height 10
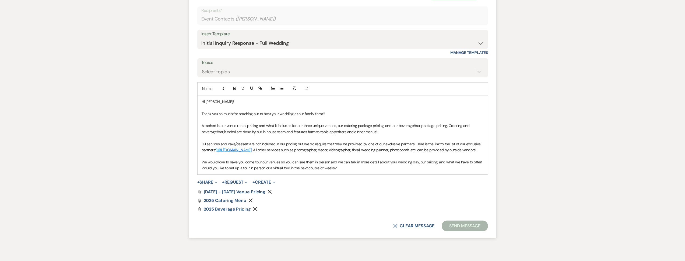
drag, startPoint x: 336, startPoint y: 182, endPoint x: 181, endPoint y: 181, distance: 155.3
click at [181, 181] on div "Messages Tasks Payments Rental Overview Documents Contacts Notes Event Messages…" at bounding box center [342, 30] width 685 height 444
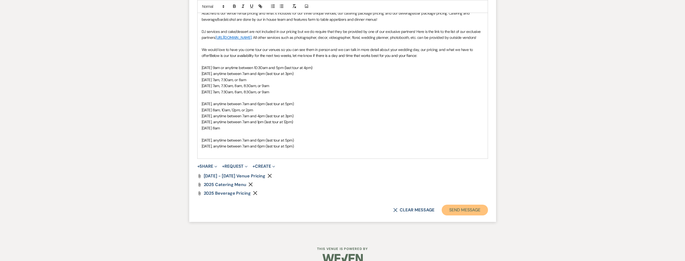
click at [453, 215] on button "Send Message" at bounding box center [465, 209] width 46 height 11
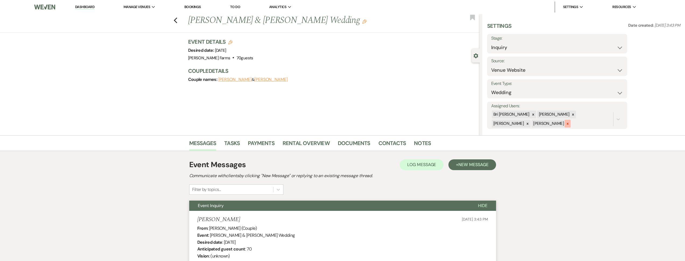
click at [565, 122] on div at bounding box center [568, 124] width 6 height 8
click at [570, 114] on div at bounding box center [573, 114] width 6 height 8
click at [571, 114] on icon at bounding box center [573, 115] width 4 height 4
click at [608, 115] on button "Save" at bounding box center [612, 115] width 29 height 11
click at [531, 48] on select "Inquiry Follow Up Tour Requested Tour Confirmed Toured Proposal Sent Booked Lost" at bounding box center [557, 47] width 132 height 10
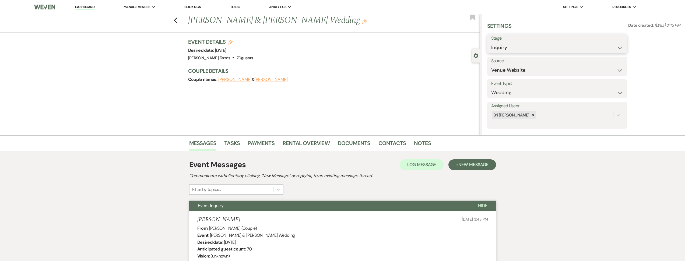
select select "2"
click at [491, 42] on select "Inquiry Follow Up Tour Requested Tour Confirmed Toured Proposal Sent Booked Lost" at bounding box center [557, 47] width 132 height 10
click at [613, 43] on button "Save" at bounding box center [612, 43] width 30 height 11
click at [176, 20] on use "button" at bounding box center [175, 20] width 3 height 6
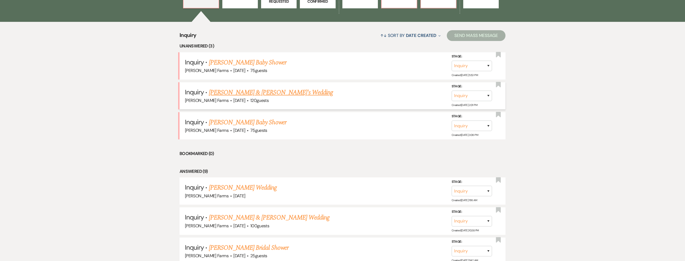
click at [273, 92] on link "[PERSON_NAME] & [PERSON_NAME]'s Wedding" at bounding box center [271, 92] width 124 height 10
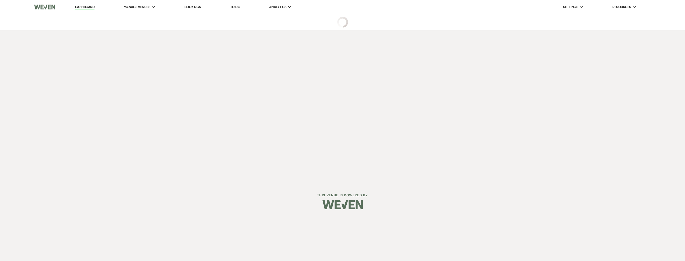
select select "5"
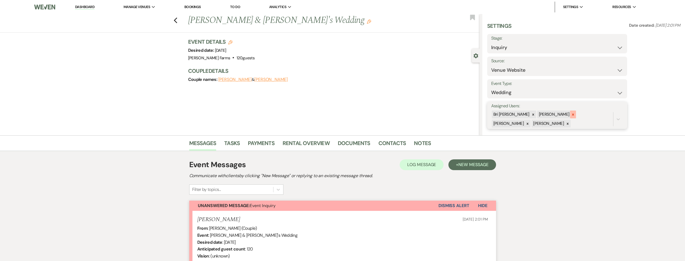
drag, startPoint x: 558, startPoint y: 113, endPoint x: 561, endPoint y: 114, distance: 3.3
click at [559, 113] on div "[PERSON_NAME]" at bounding box center [553, 114] width 33 height 8
click at [572, 114] on icon at bounding box center [573, 114] width 2 height 2
click at [571, 115] on icon at bounding box center [573, 115] width 4 height 4
click at [571, 116] on icon at bounding box center [573, 115] width 4 height 4
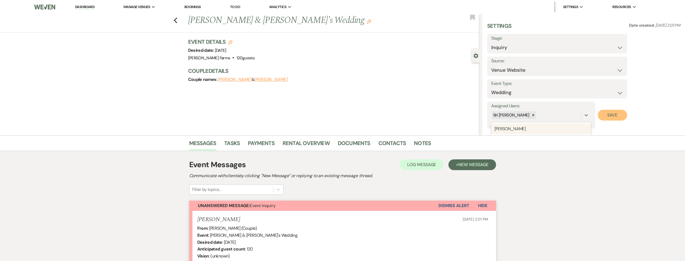
click at [606, 117] on button "Save" at bounding box center [612, 115] width 29 height 11
click at [178, 22] on icon "Previous" at bounding box center [176, 20] width 4 height 6
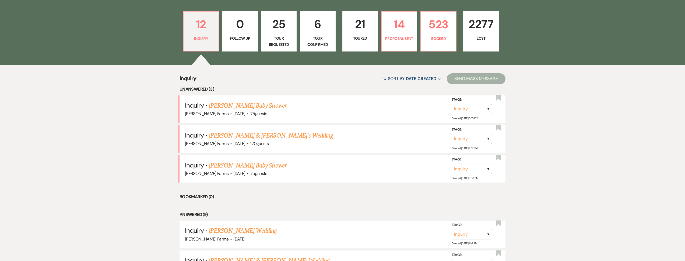
scroll to position [174, 0]
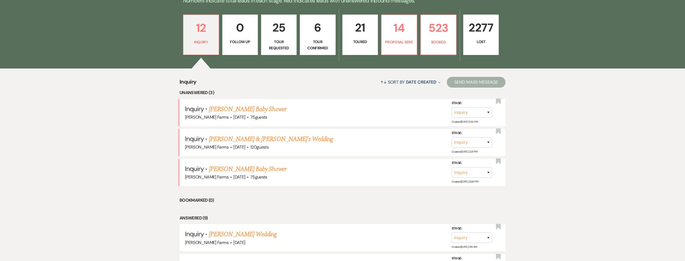
click at [291, 41] on p "Tour Requested" at bounding box center [279, 45] width 29 height 12
select select "2"
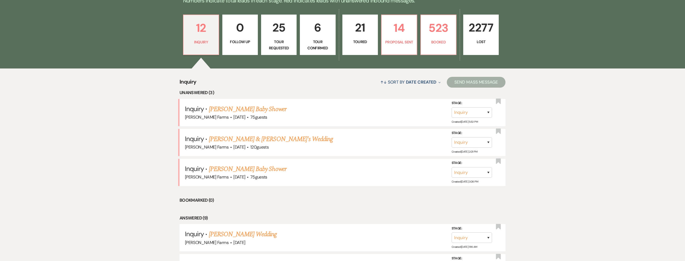
select select "2"
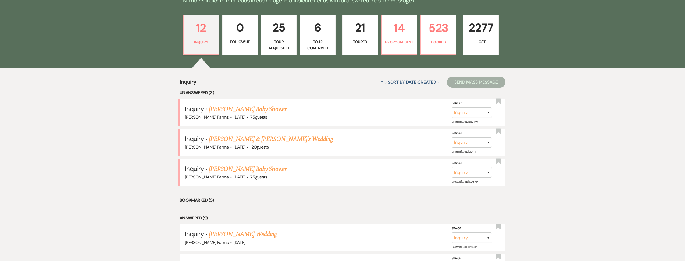
select select "2"
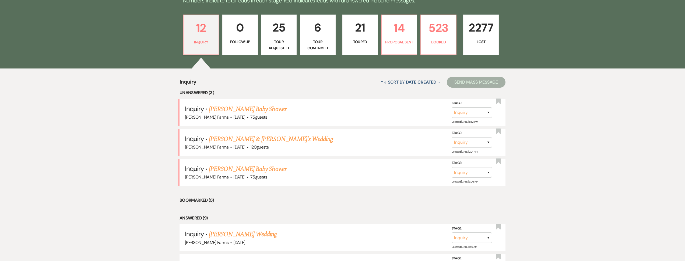
select select "2"
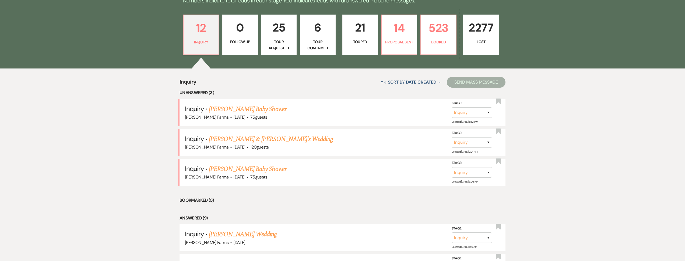
select select "2"
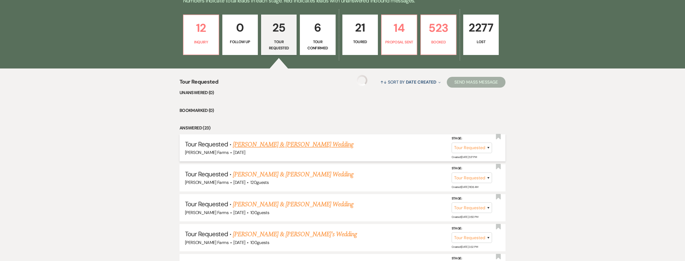
select select "2"
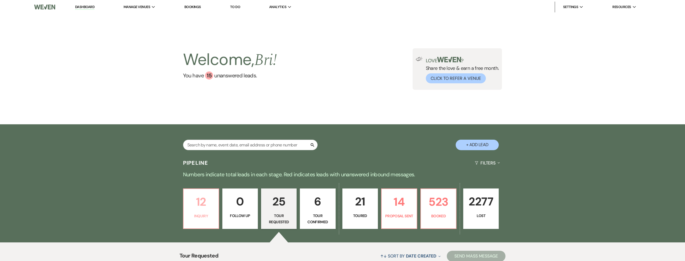
click at [202, 210] on link "12 Inquiry" at bounding box center [201, 208] width 36 height 40
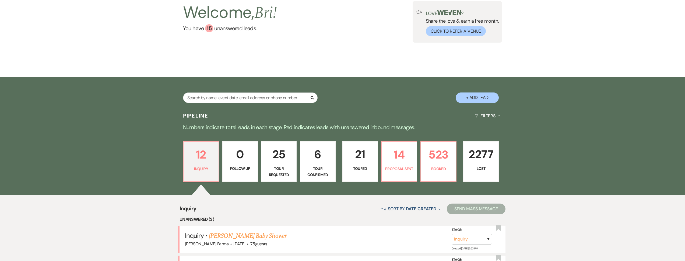
scroll to position [174, 0]
